Goal: Task Accomplishment & Management: Manage account settings

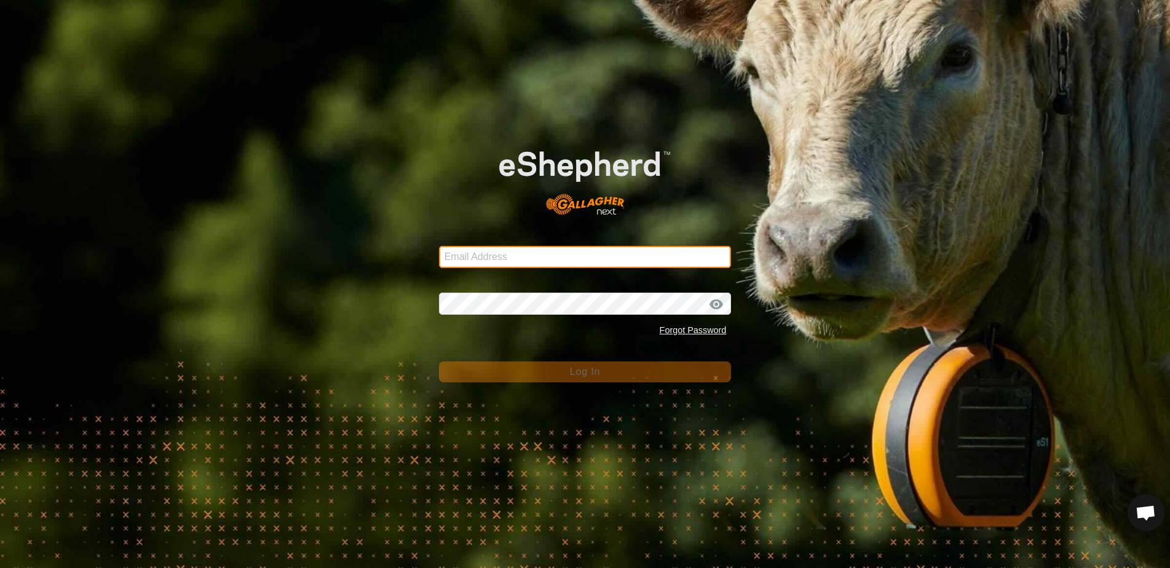
type input "[EMAIL_ADDRESS][DOMAIN_NAME]"
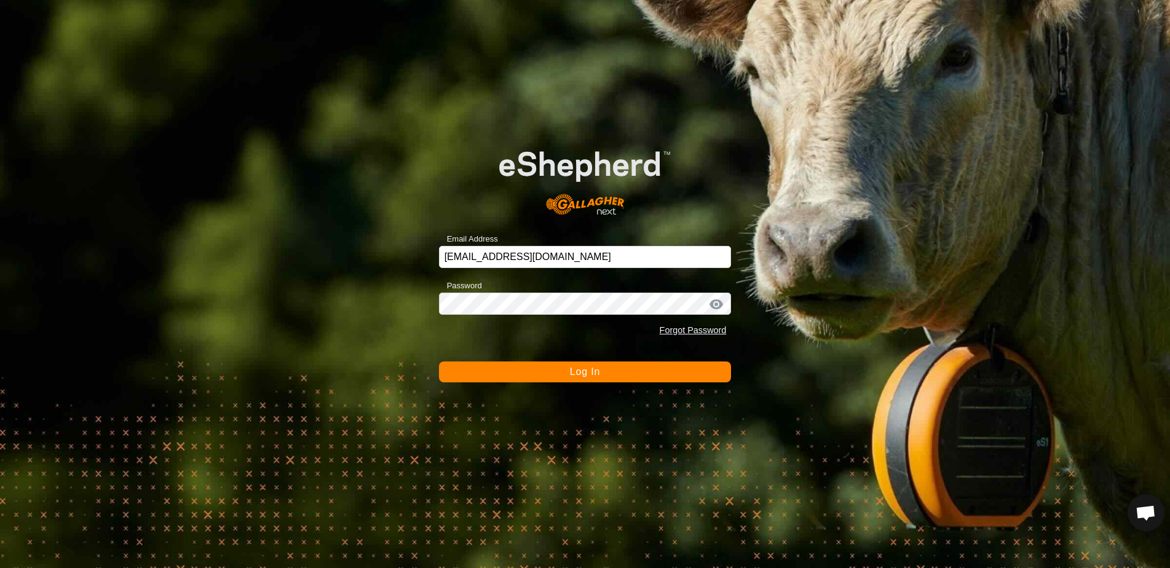
click at [570, 375] on button "Log In" at bounding box center [585, 372] width 293 height 21
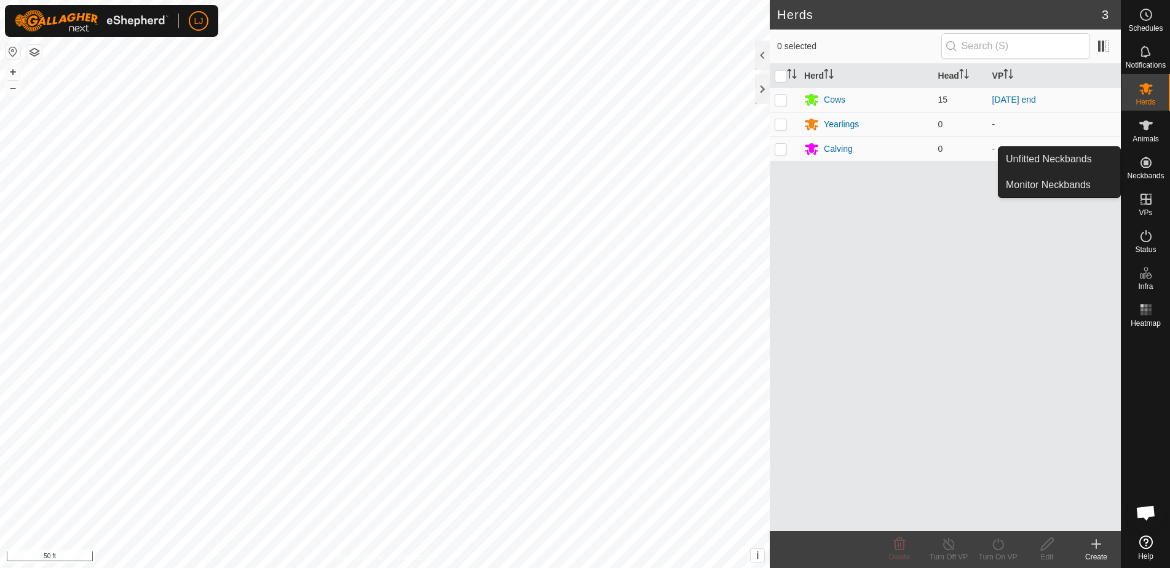
click at [1143, 171] on es-neckbands-svg-icon at bounding box center [1146, 163] width 22 height 20
click at [1062, 164] on link "Unfitted Neckbands" at bounding box center [1060, 159] width 122 height 25
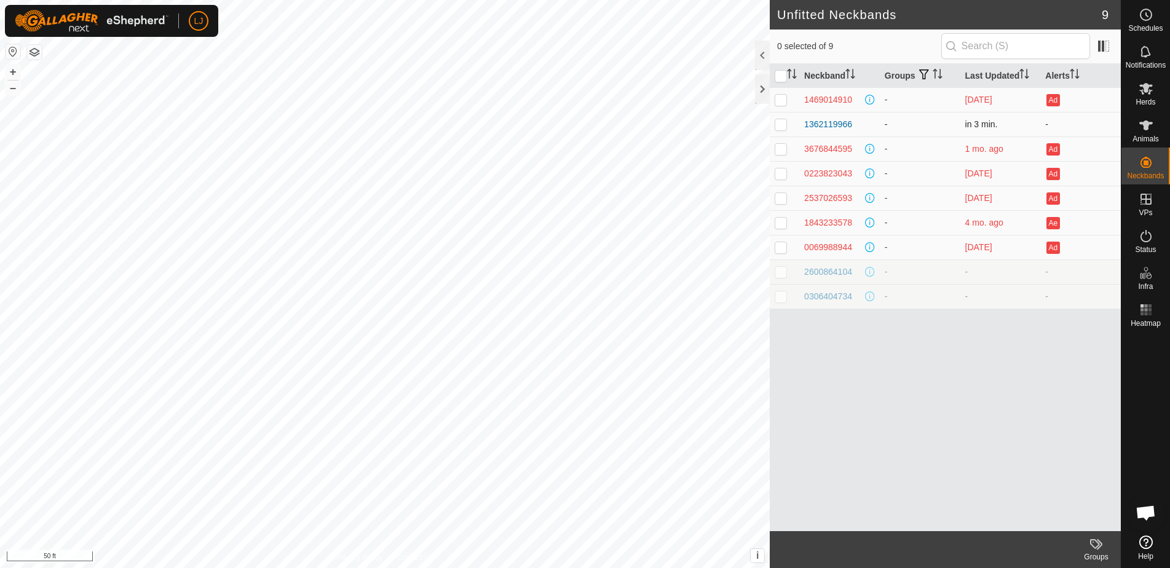
click at [782, 127] on p-checkbox at bounding box center [781, 124] width 12 height 10
checkbox input "true"
click at [1141, 142] on span "Animals" at bounding box center [1146, 138] width 26 height 7
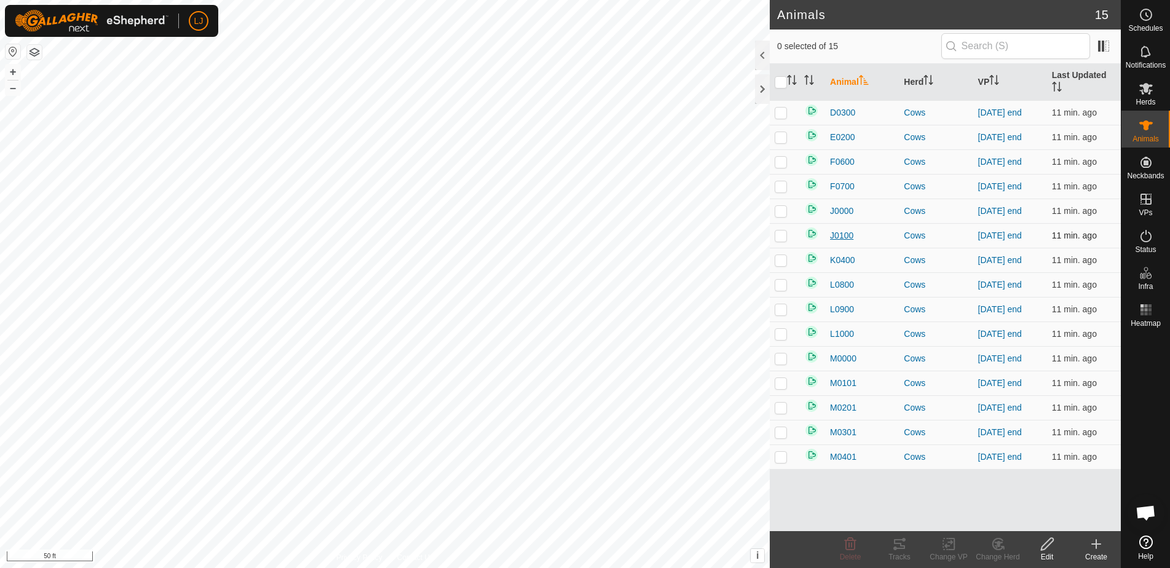
click at [837, 237] on span "J0100" at bounding box center [841, 235] width 23 height 13
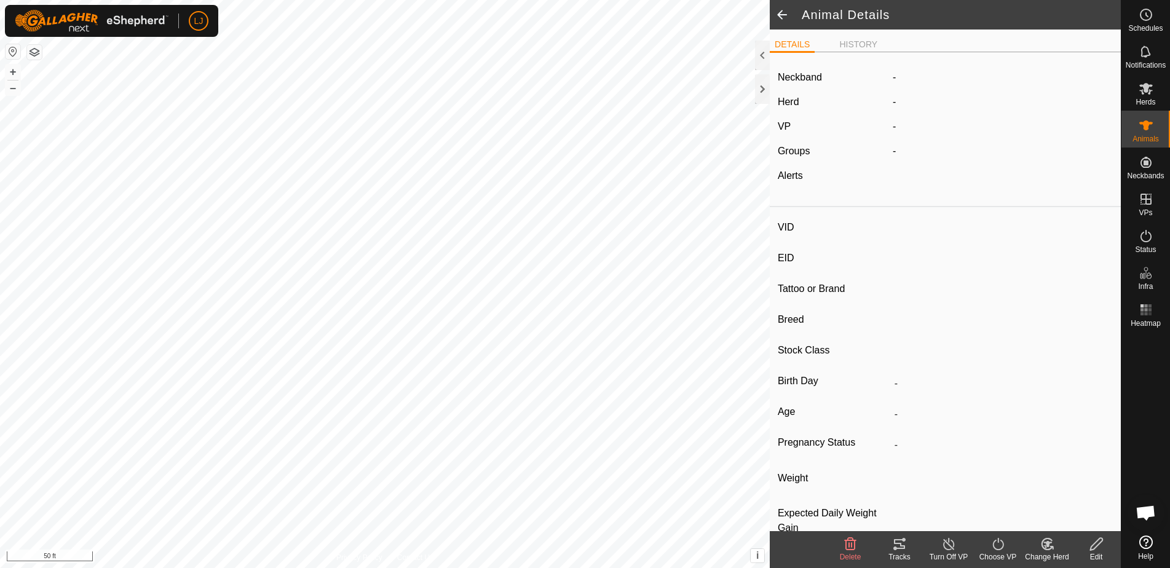
click at [1097, 541] on icon at bounding box center [1097, 544] width 12 height 12
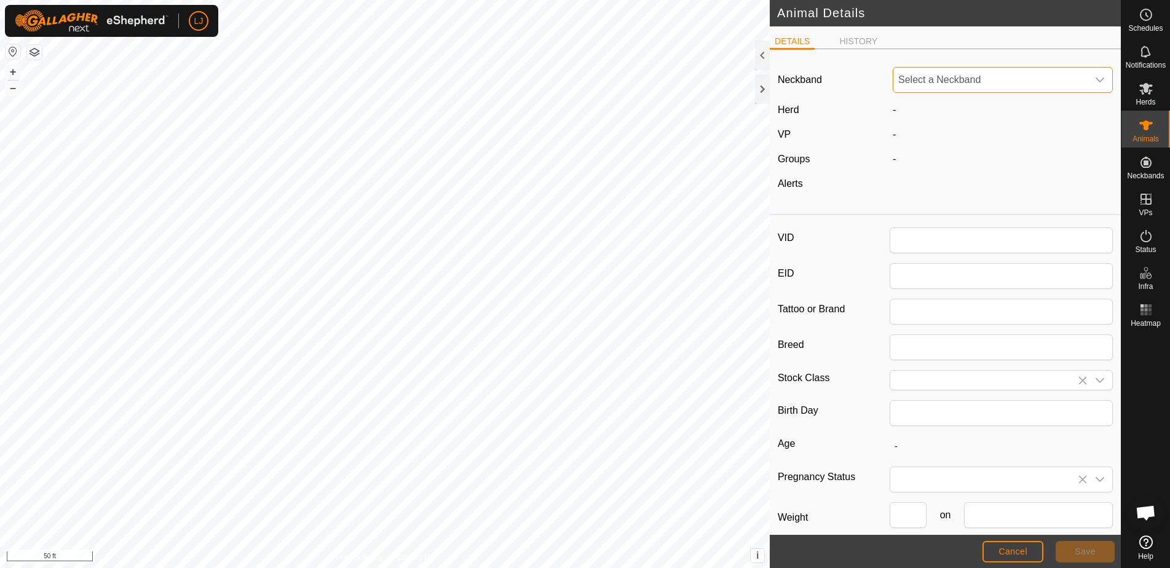
click at [1030, 81] on span "Select a Neckband" at bounding box center [991, 80] width 194 height 25
type input "J0100"
type input "Highland X"
type input "Cow"
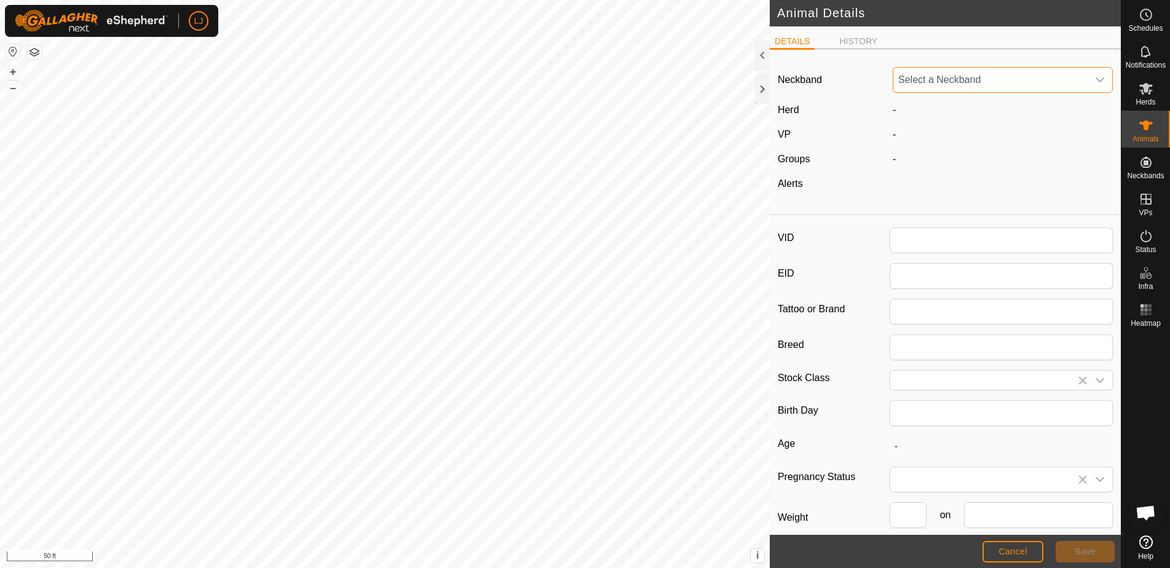
type input "1"
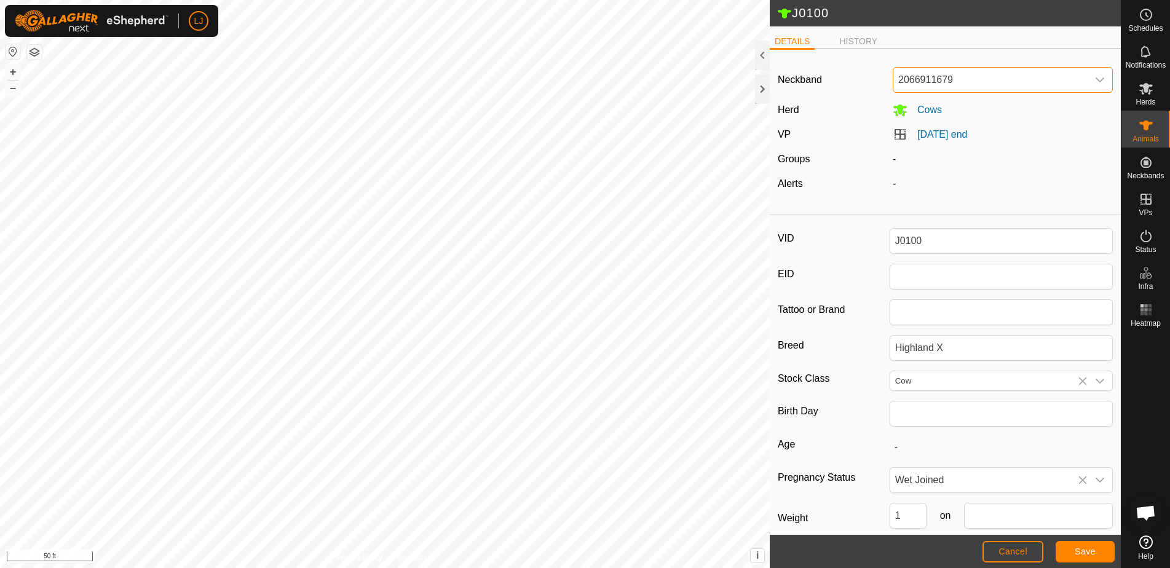
click at [977, 74] on span "2066911679" at bounding box center [991, 80] width 194 height 25
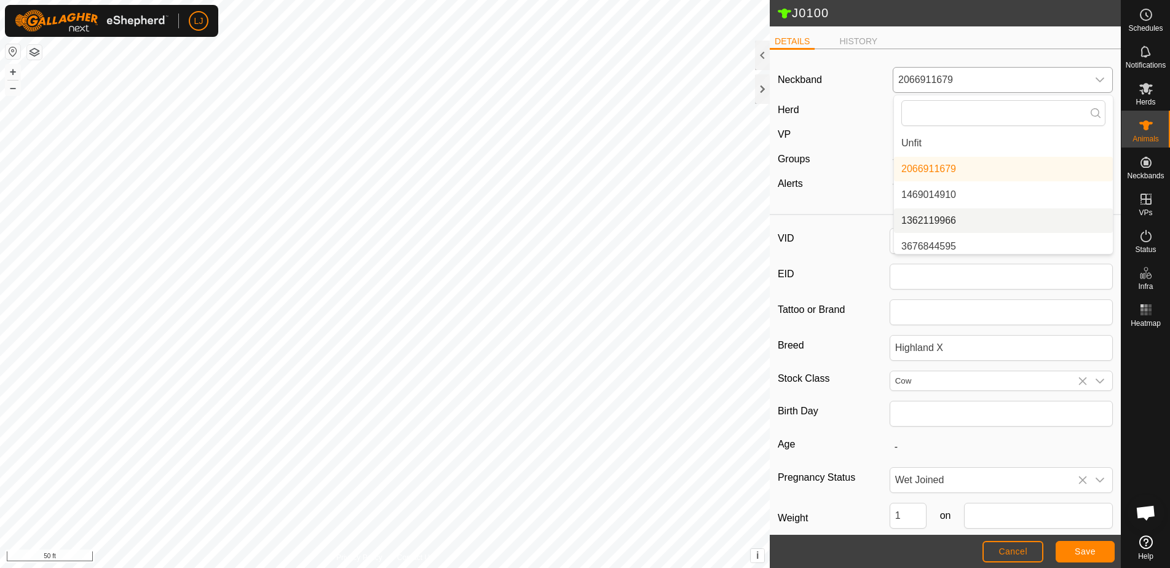
click at [1024, 221] on li "1362119966" at bounding box center [1003, 221] width 219 height 25
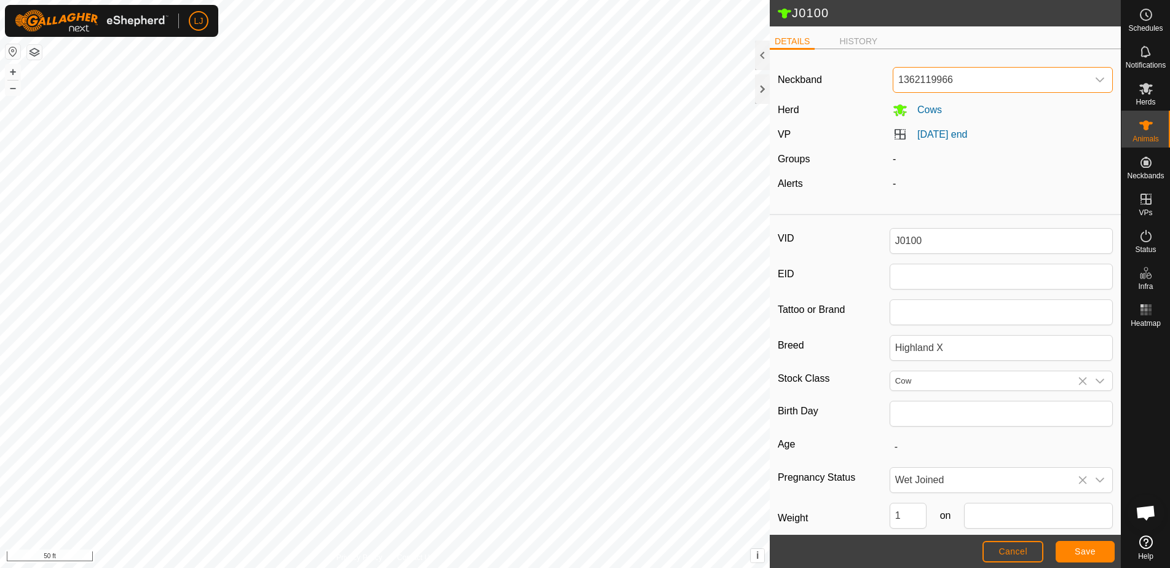
click at [1083, 547] on span "Save" at bounding box center [1085, 552] width 21 height 10
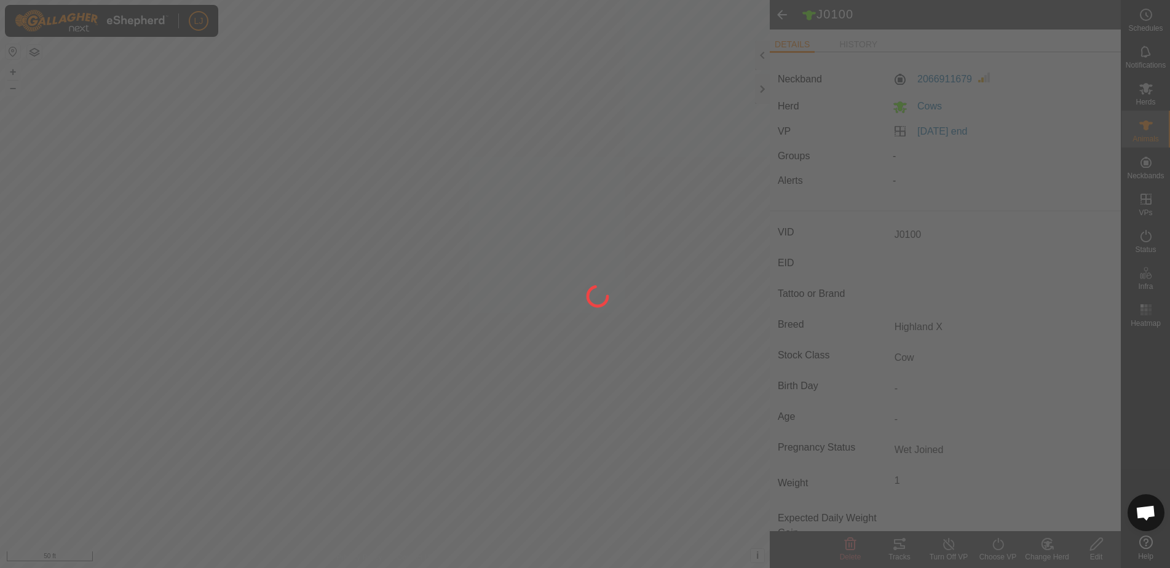
type input "-"
type input "-1 kg"
type input "-"
type input "1 kg"
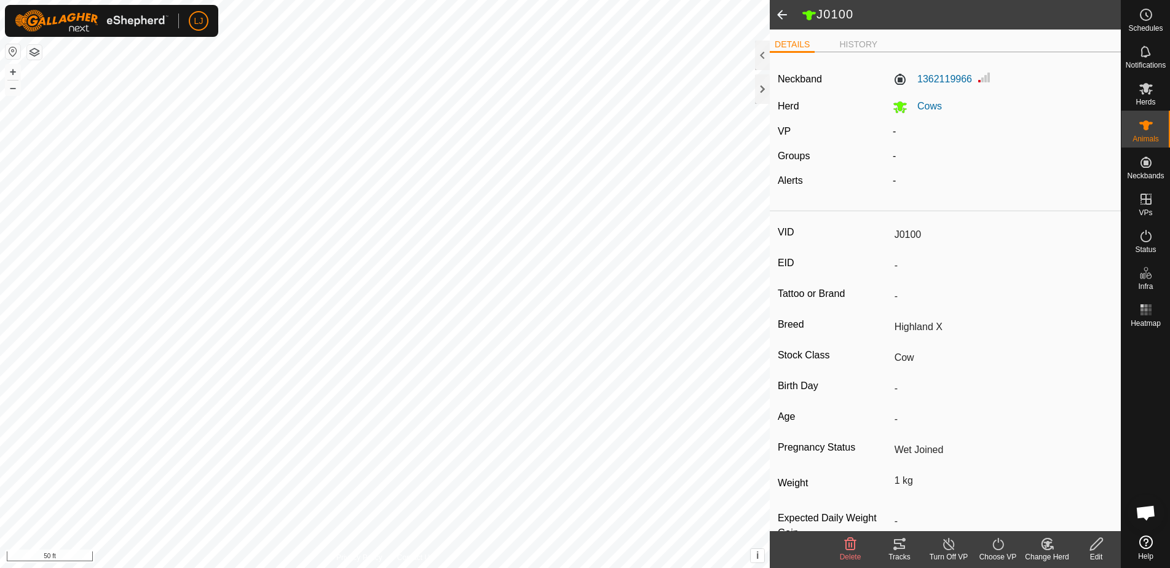
click at [1002, 559] on div "Choose VP" at bounding box center [998, 557] width 49 height 11
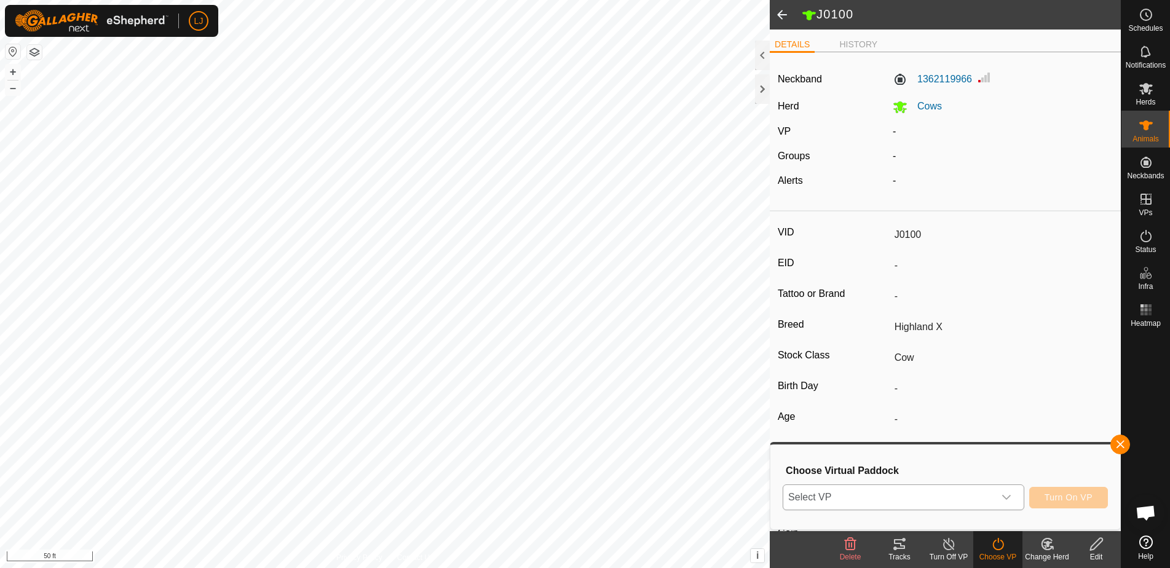
click at [928, 506] on span "Select VP" at bounding box center [889, 497] width 211 height 25
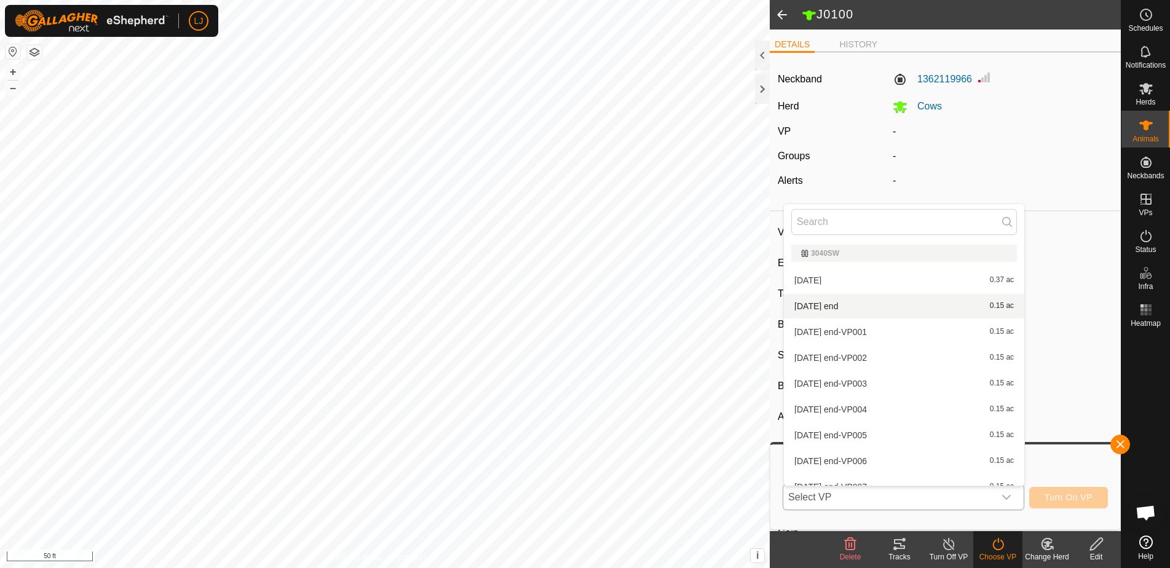
click at [839, 306] on li "[DATE] end 0.15 ac" at bounding box center [904, 306] width 240 height 25
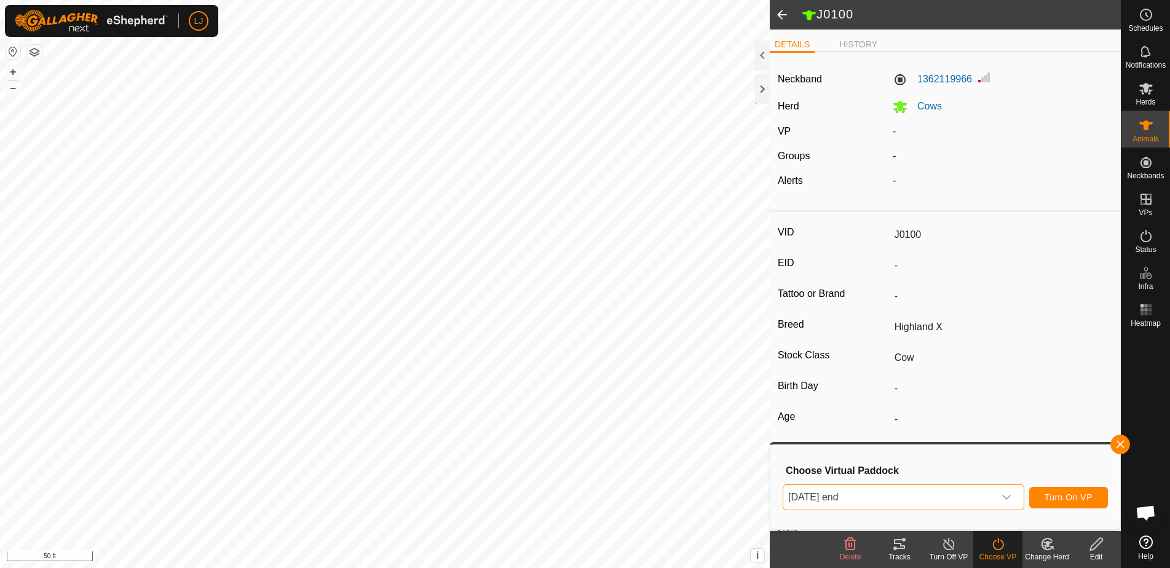
click at [1072, 493] on span "Turn On VP" at bounding box center [1069, 498] width 48 height 10
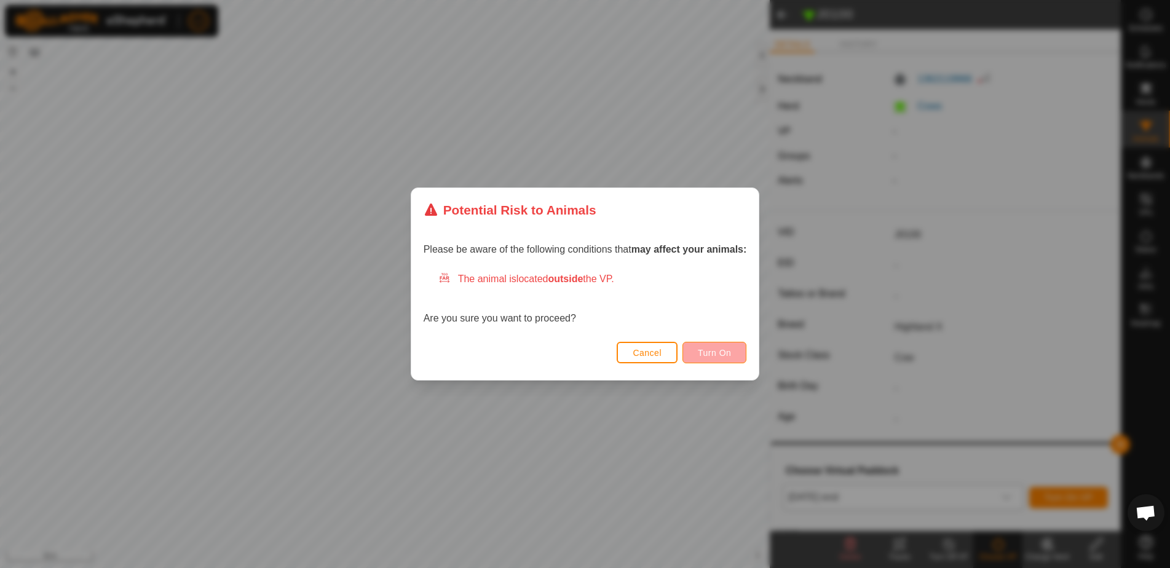
click at [723, 359] on button "Turn On" at bounding box center [715, 353] width 64 height 22
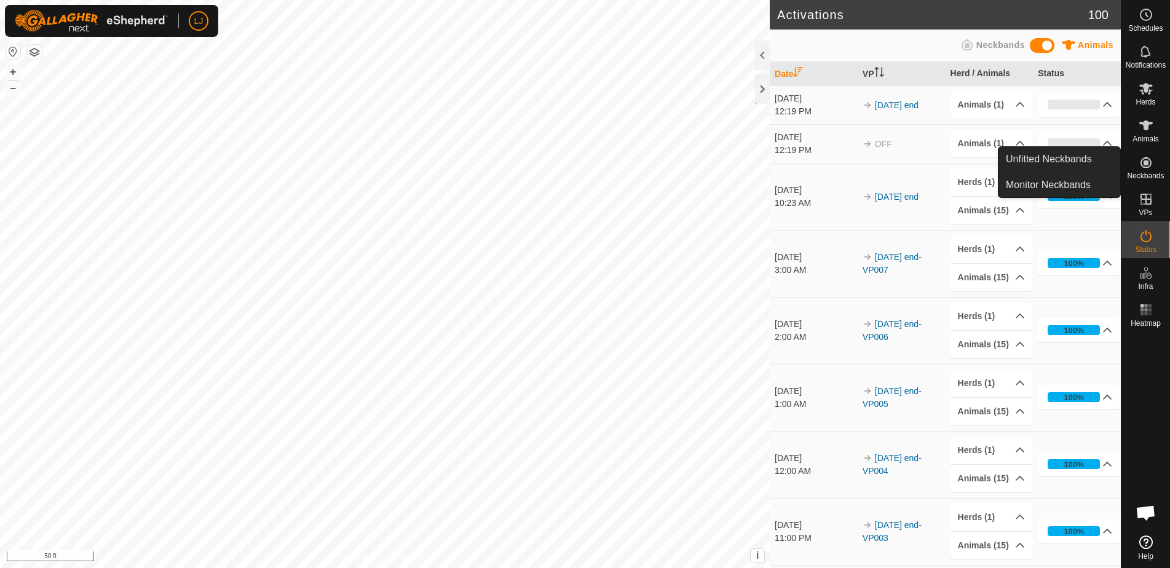
click at [1149, 170] on es-neckbands-svg-icon at bounding box center [1146, 163] width 22 height 20
click at [1092, 167] on link "Unfitted Neckbands" at bounding box center [1060, 159] width 122 height 25
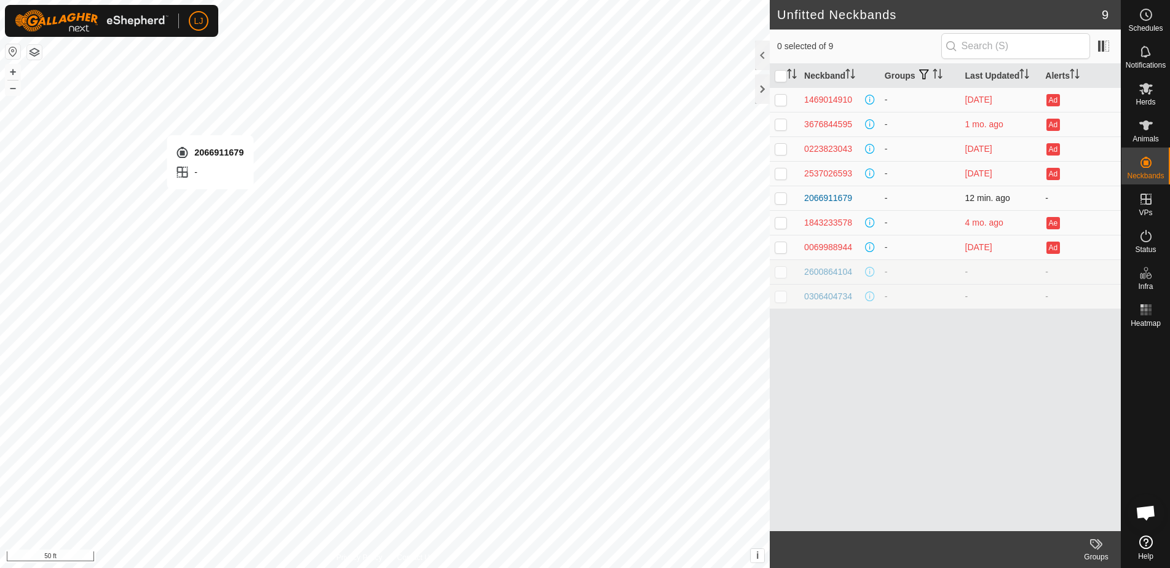
checkbox input "true"
click at [833, 201] on div "2066911679" at bounding box center [829, 198] width 48 height 13
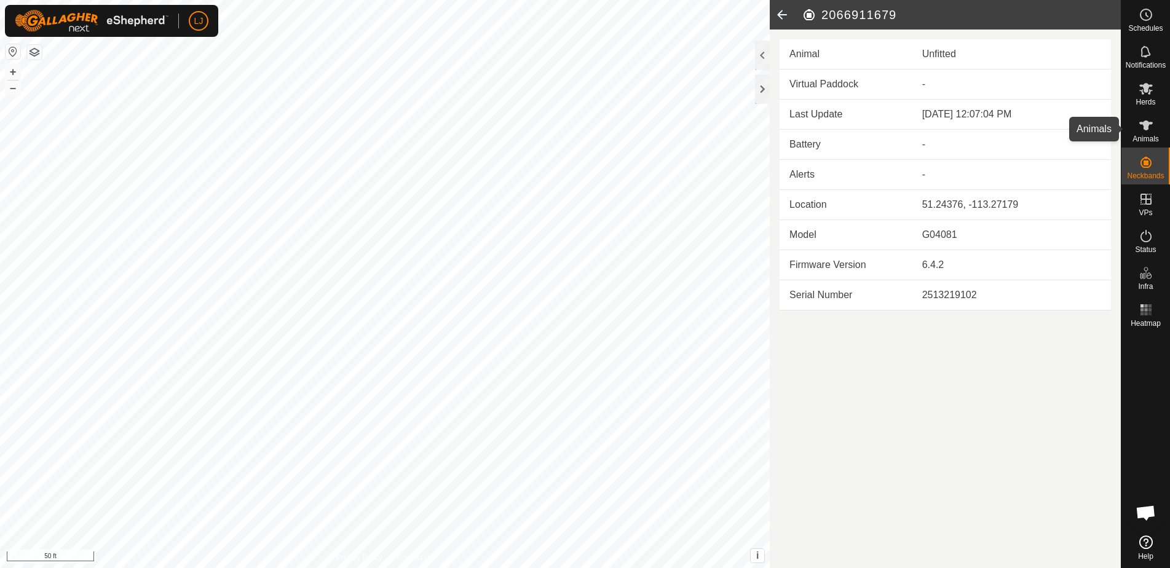
click at [1153, 140] on span "Animals" at bounding box center [1146, 138] width 26 height 7
